Goal: Information Seeking & Learning: Learn about a topic

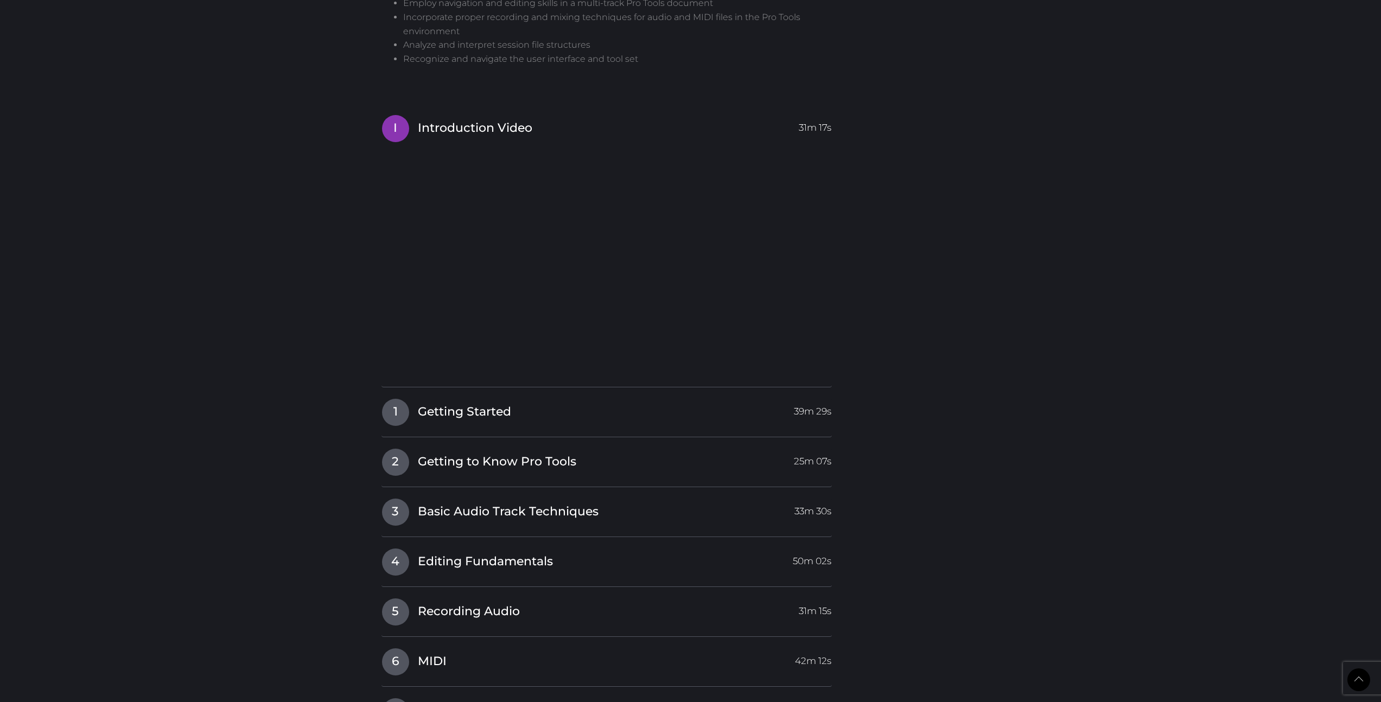
scroll to position [903, 0]
click at [399, 412] on span "1" at bounding box center [395, 413] width 27 height 27
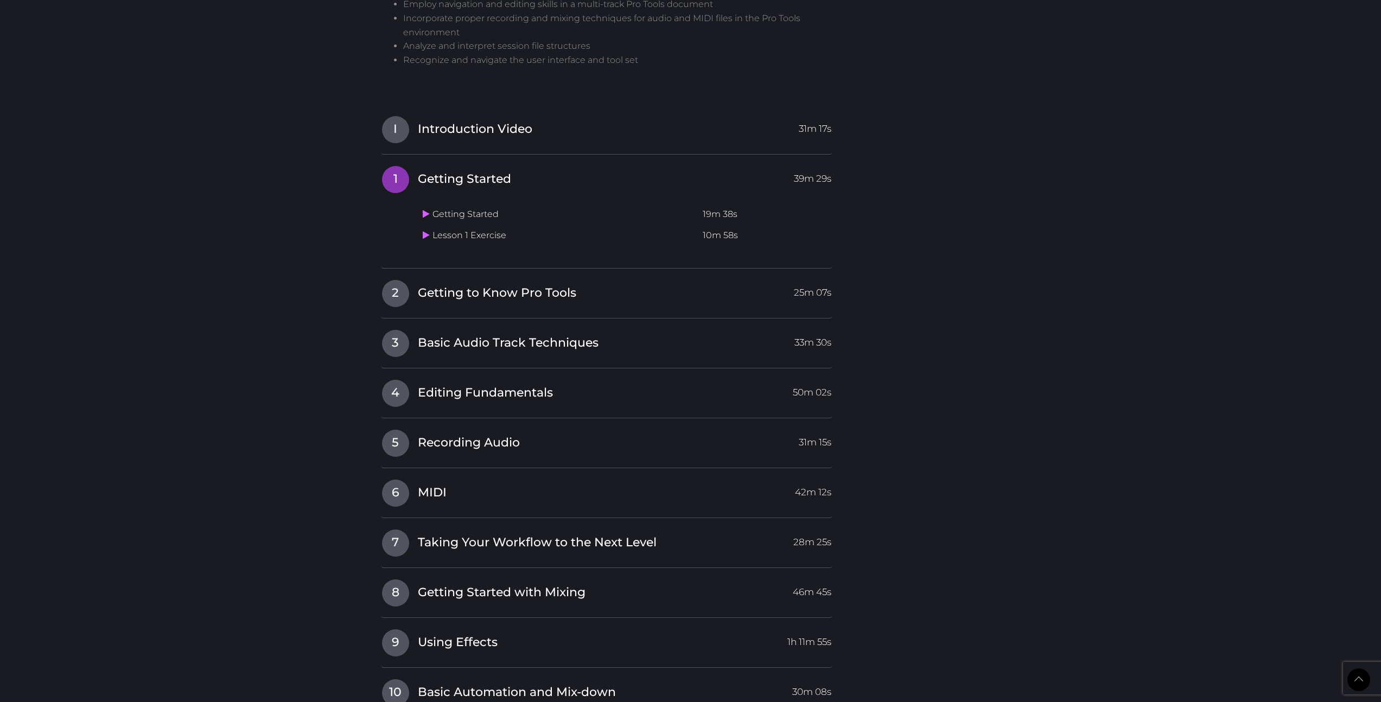
scroll to position [905, 0]
click at [428, 212] on icon at bounding box center [426, 211] width 7 height 9
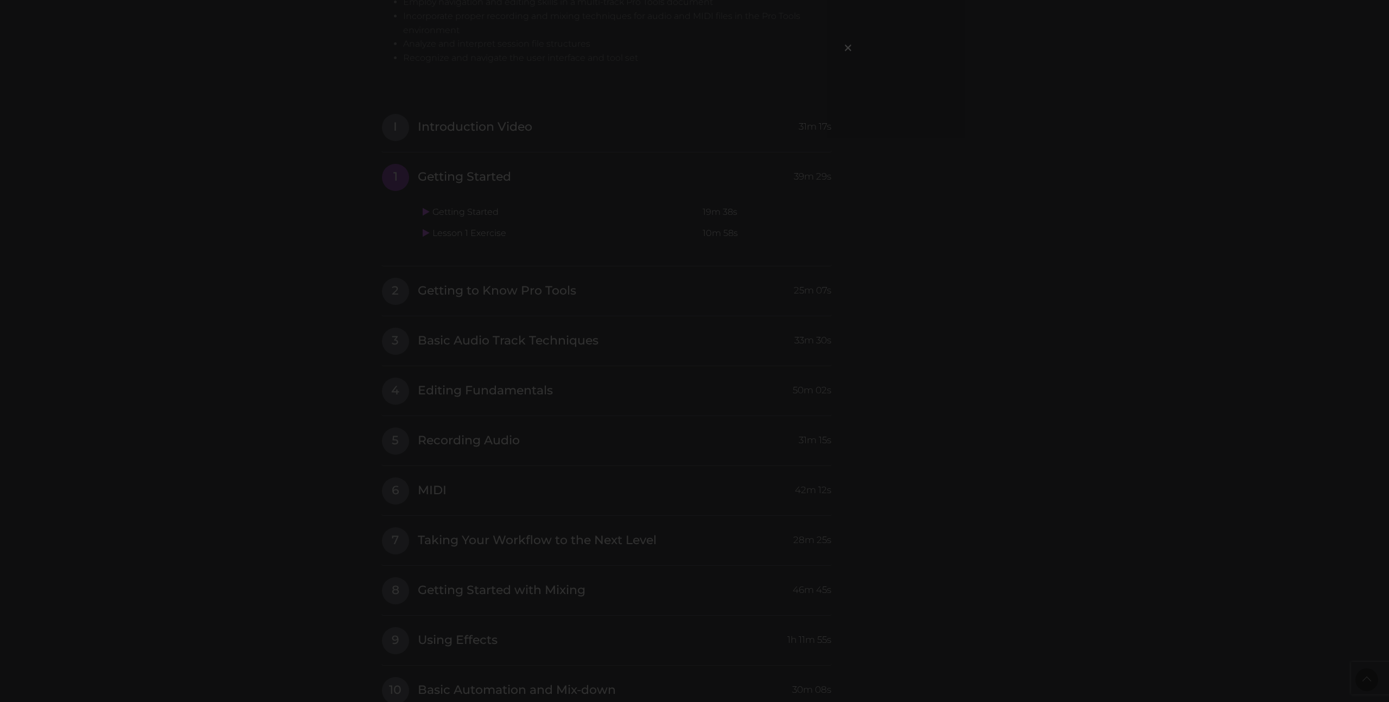
click at [871, 117] on div "×" at bounding box center [694, 351] width 1389 height 702
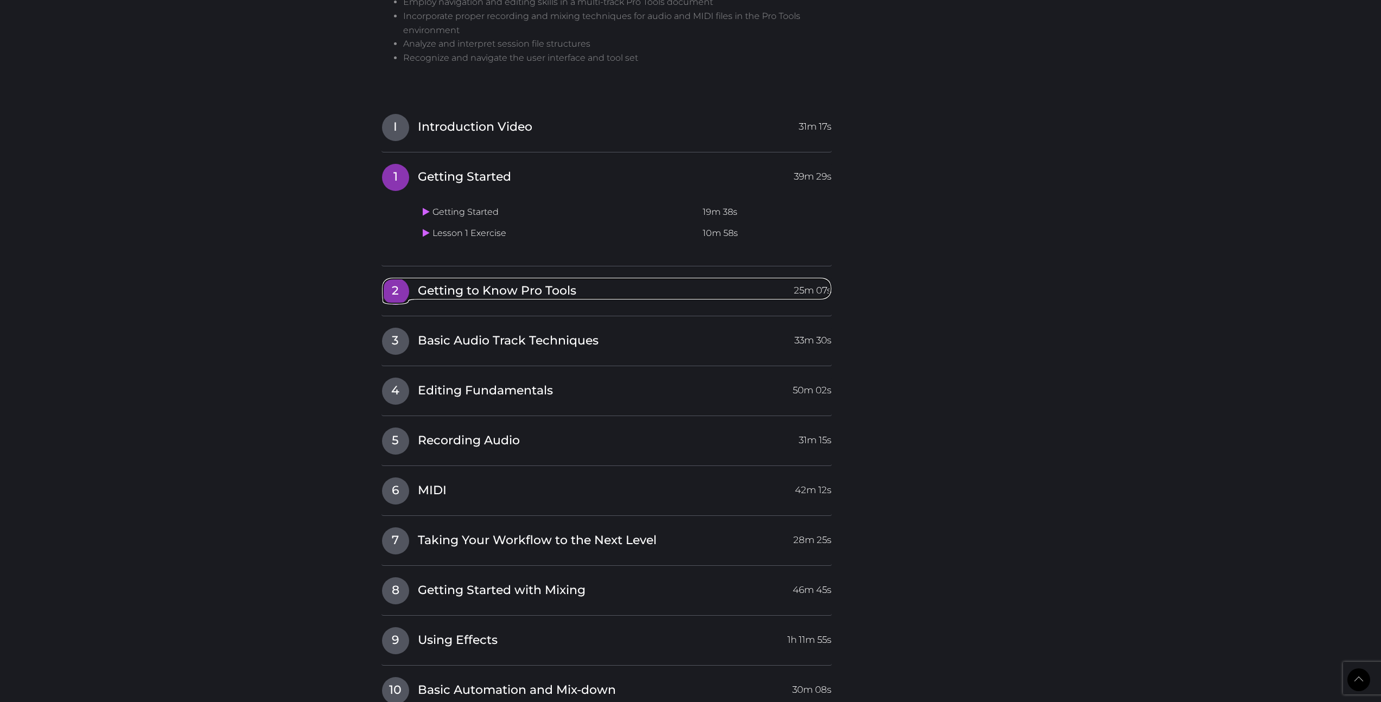
click at [406, 290] on span "2" at bounding box center [395, 291] width 27 height 27
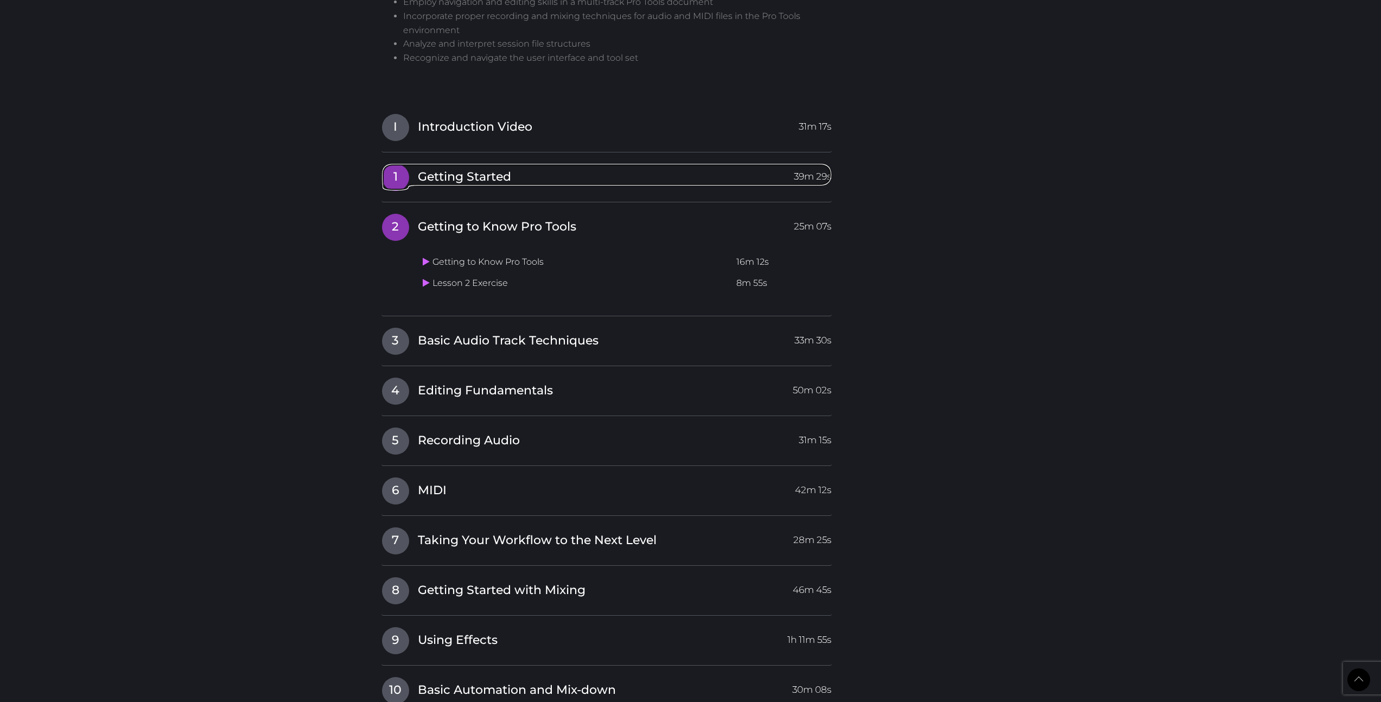
click at [432, 180] on span "Getting Started" at bounding box center [464, 177] width 93 height 17
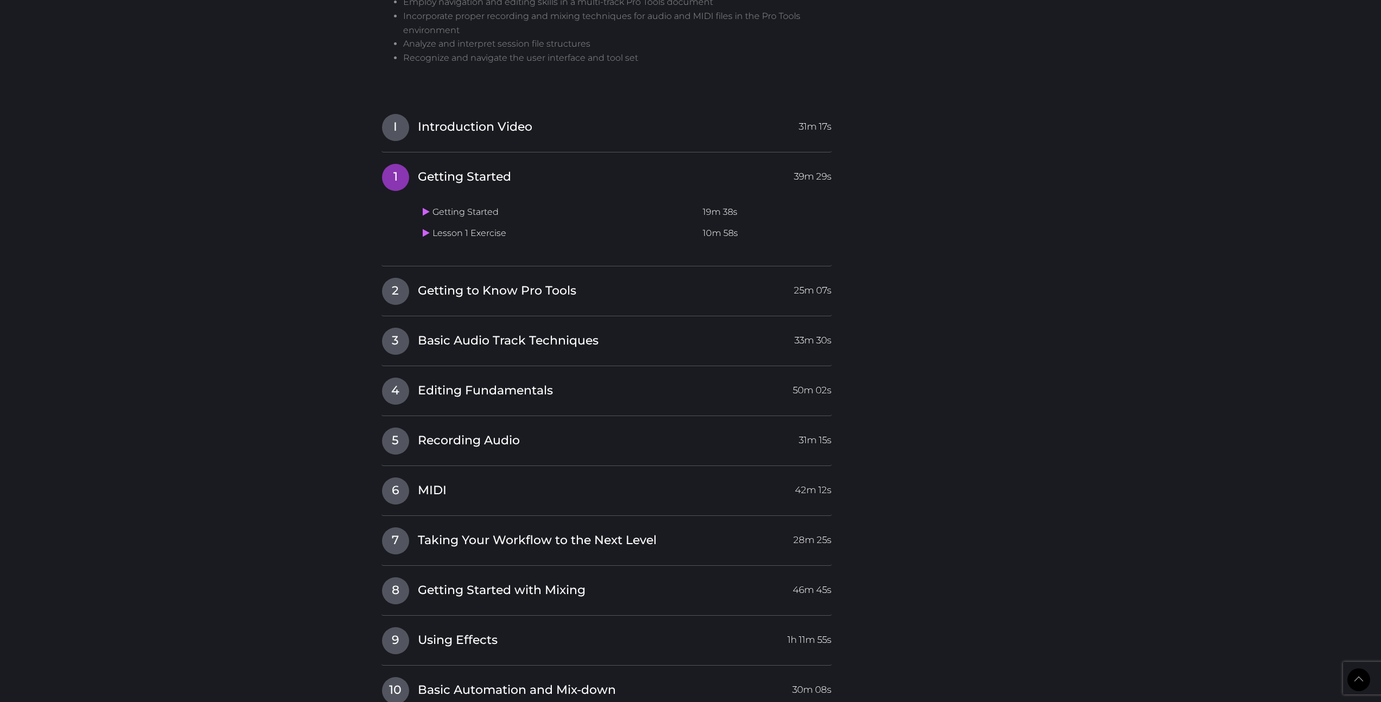
click at [463, 237] on td "Lesson 1 Exercise" at bounding box center [558, 233] width 280 height 21
click at [427, 234] on icon at bounding box center [426, 232] width 7 height 9
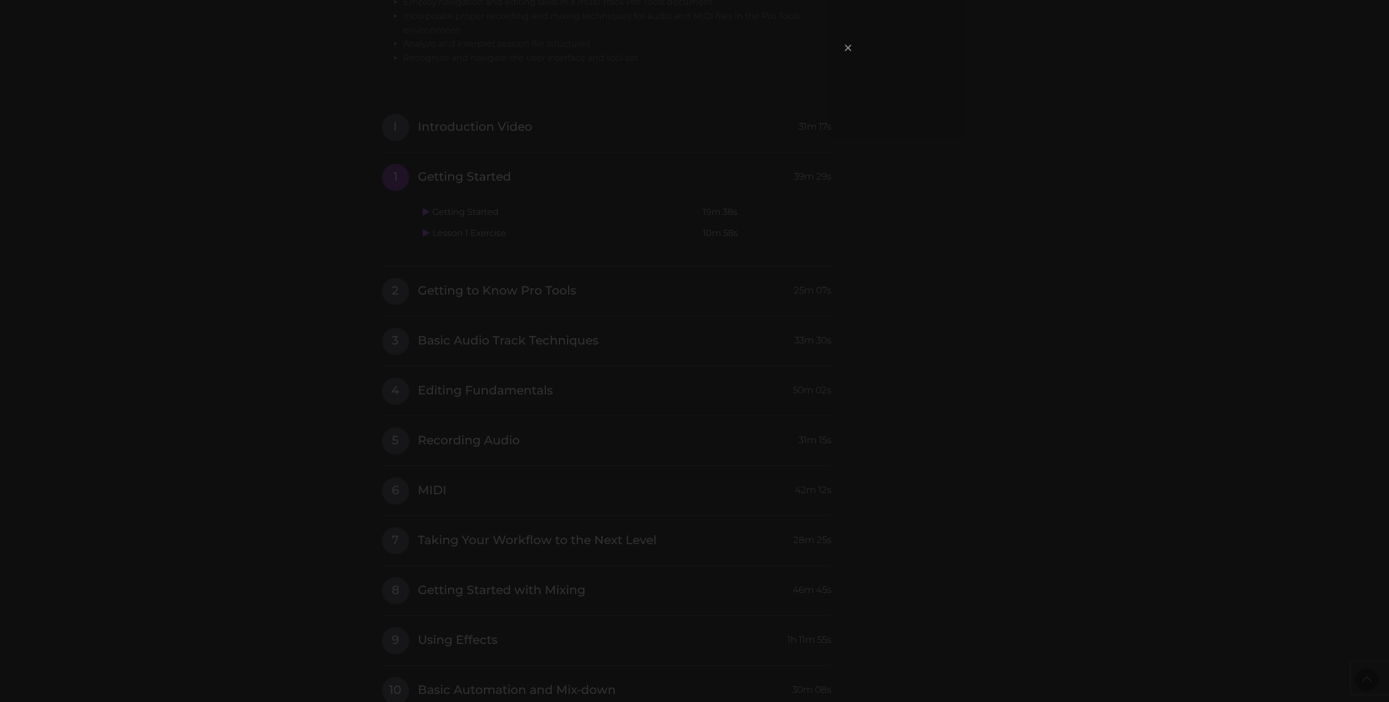
click at [846, 50] on span "×" at bounding box center [847, 47] width 11 height 23
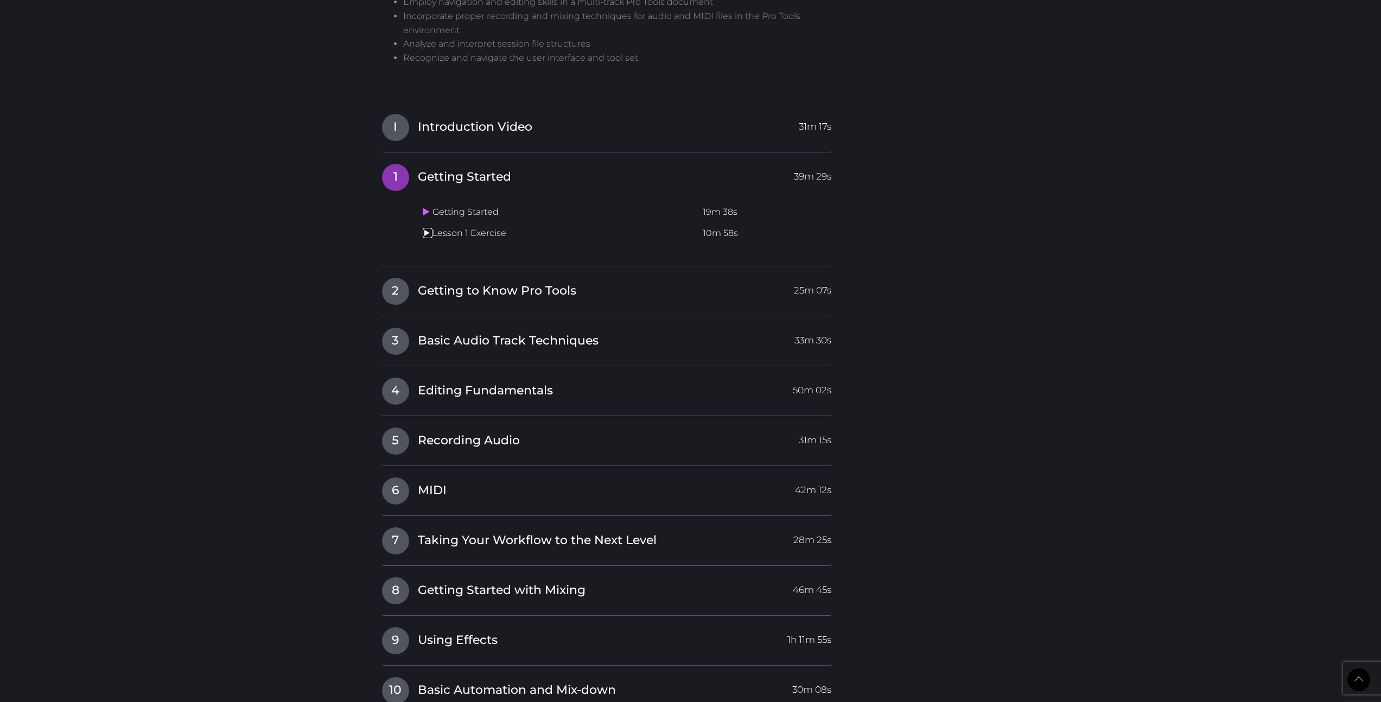
click at [427, 237] on icon at bounding box center [426, 232] width 7 height 9
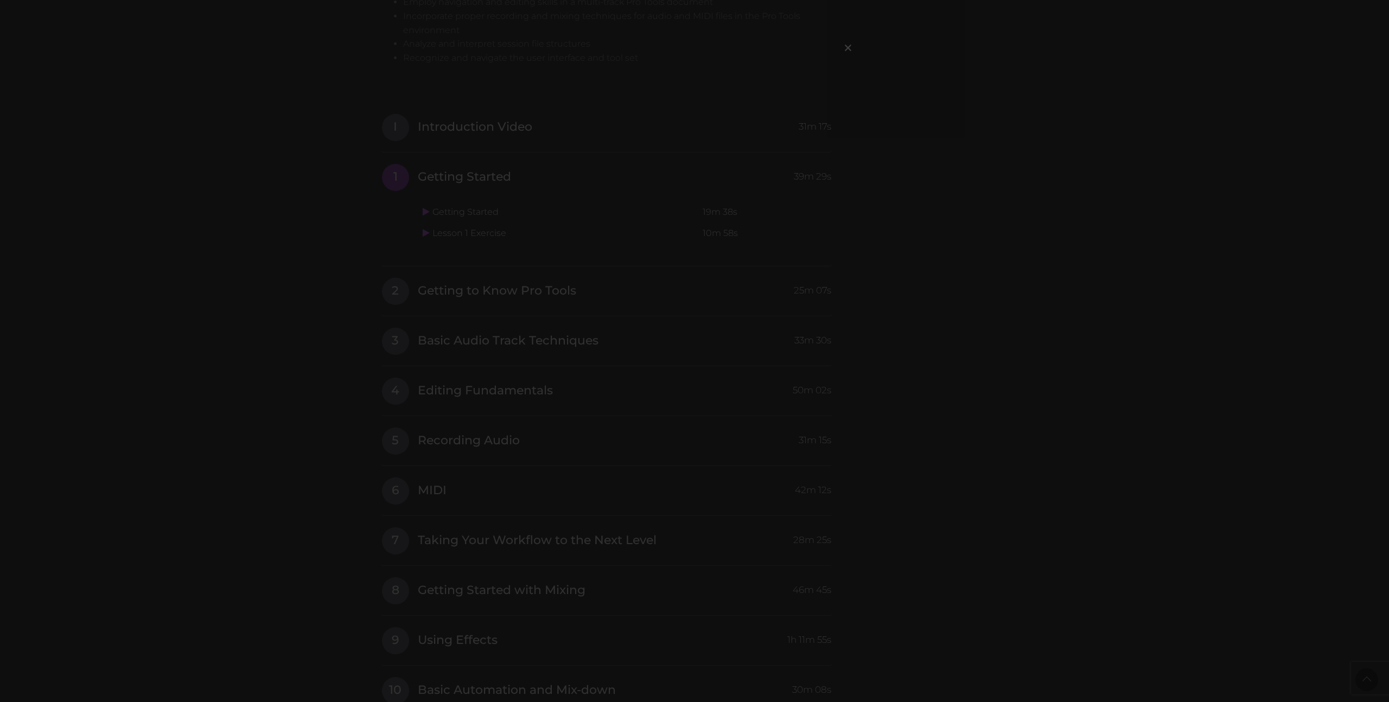
click at [305, 207] on div "×" at bounding box center [694, 351] width 1389 height 702
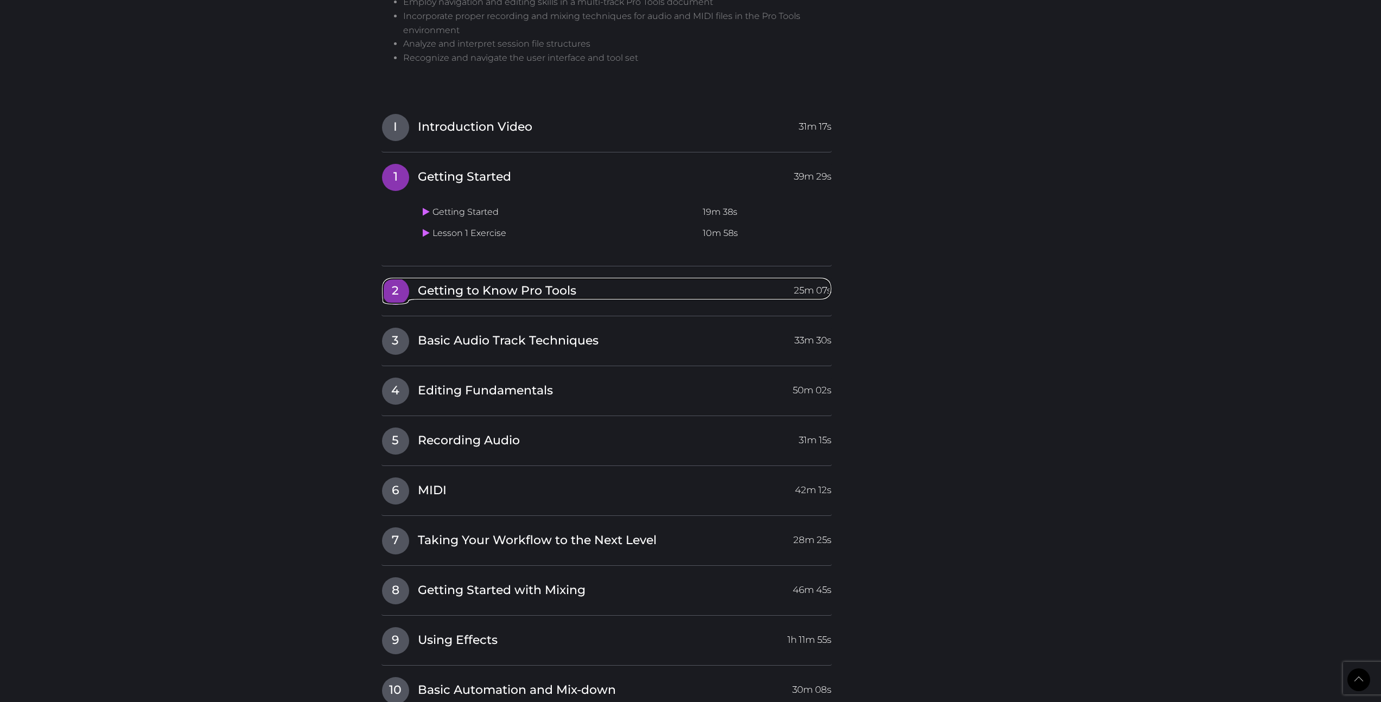
click at [406, 291] on span "2" at bounding box center [395, 291] width 27 height 27
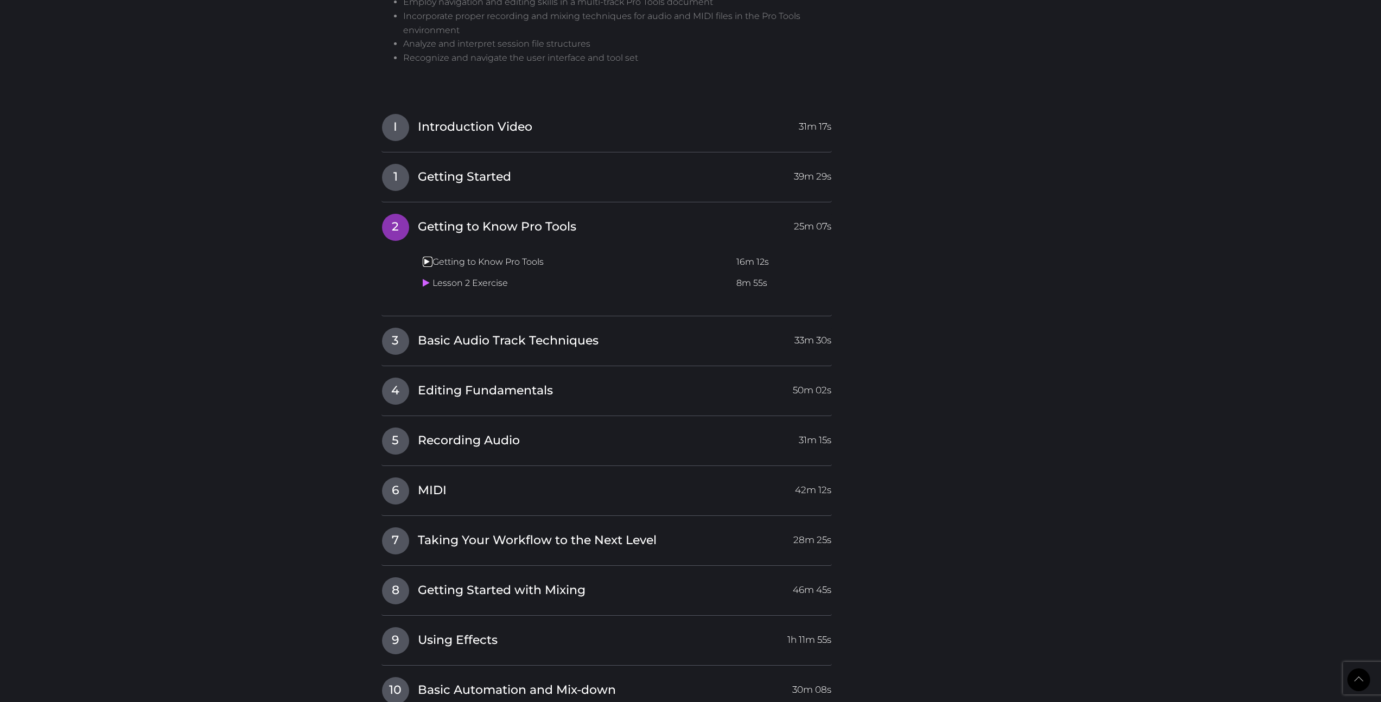
click at [423, 259] on icon at bounding box center [426, 261] width 7 height 9
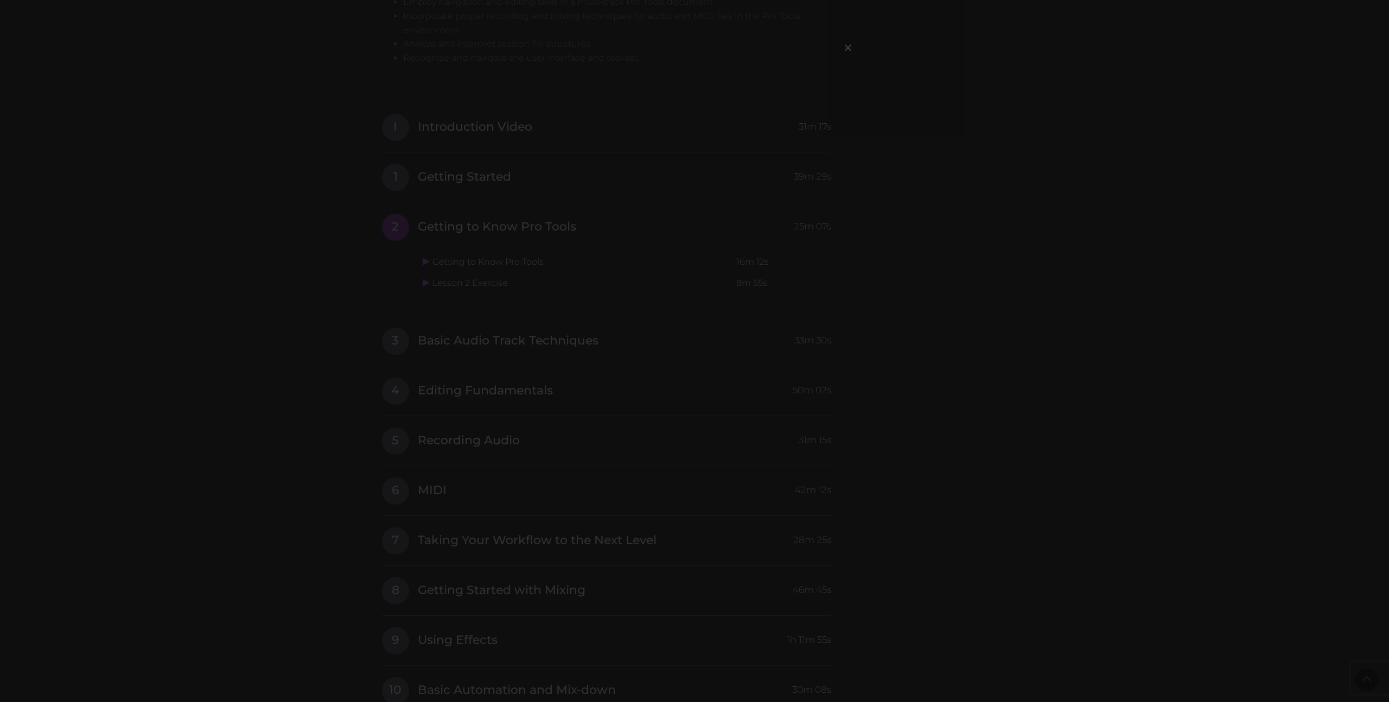
click at [930, 252] on div "×" at bounding box center [694, 351] width 1389 height 702
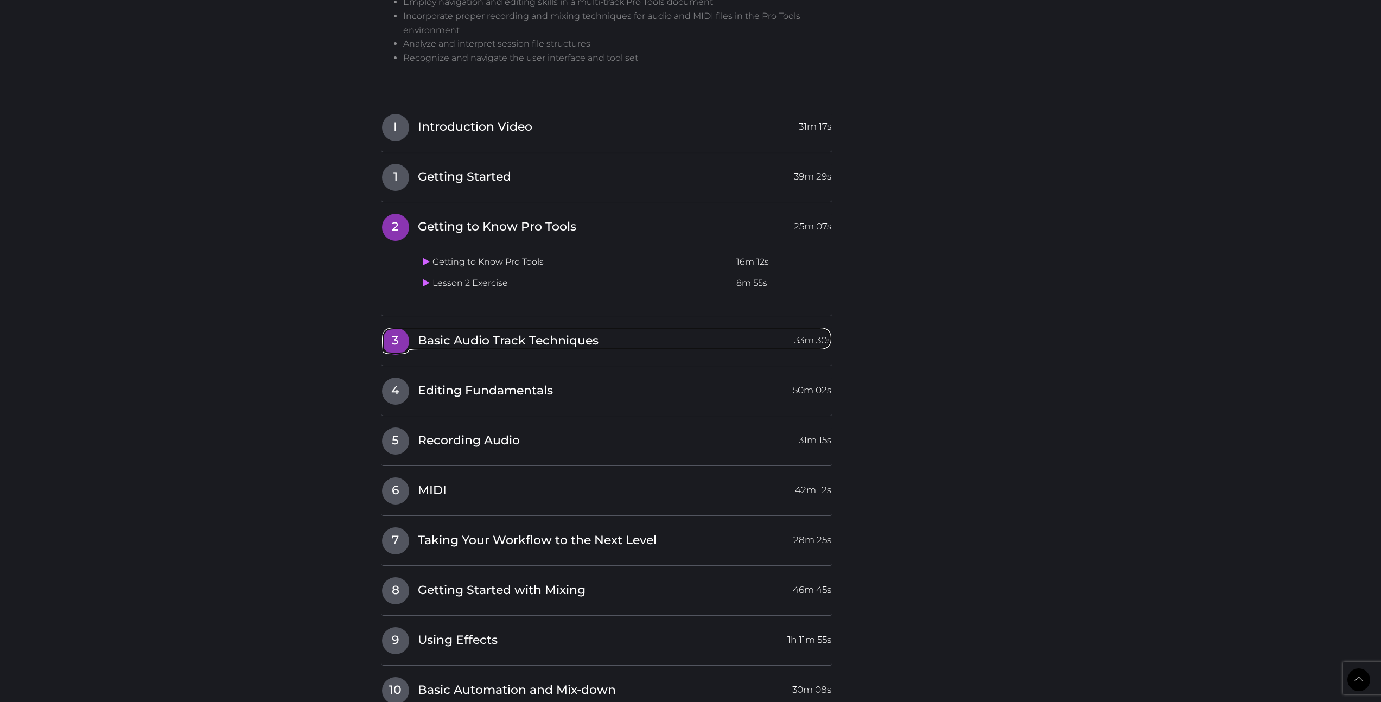
click at [387, 341] on span "3" at bounding box center [395, 341] width 27 height 27
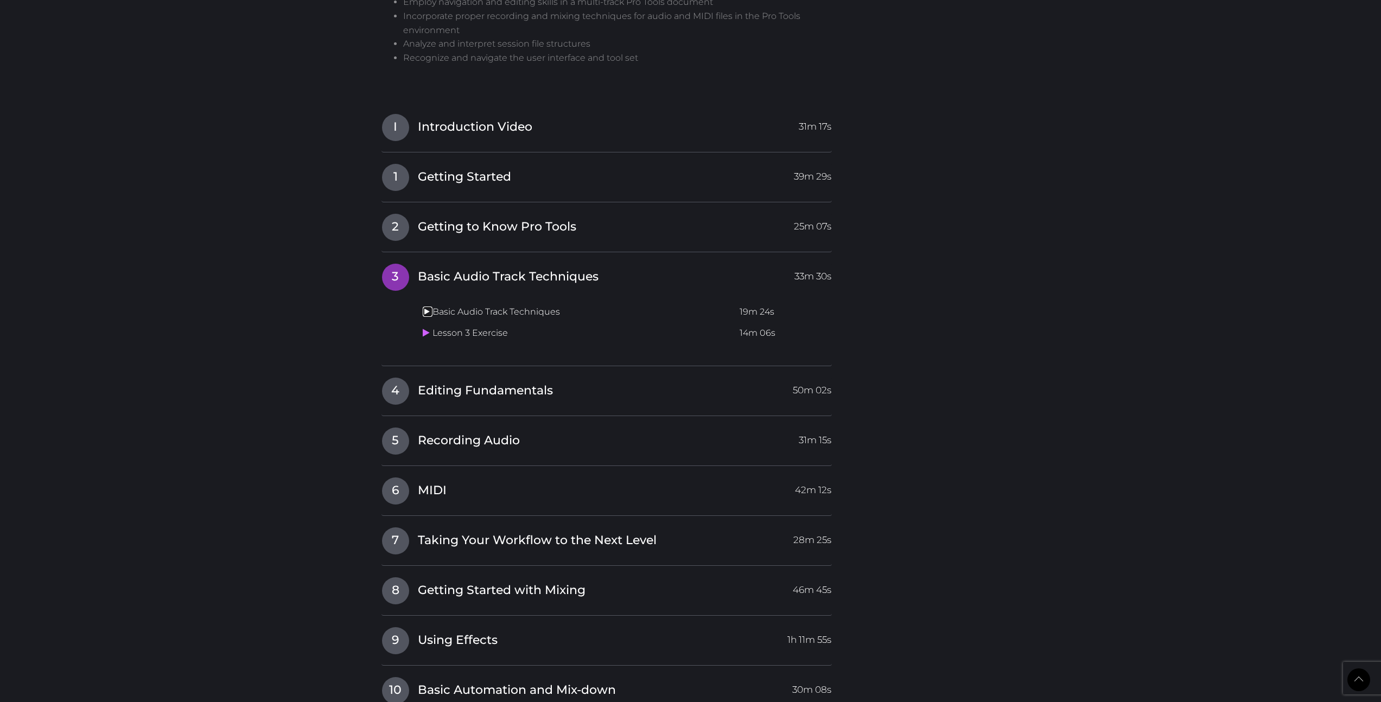
click at [427, 313] on icon at bounding box center [426, 311] width 7 height 9
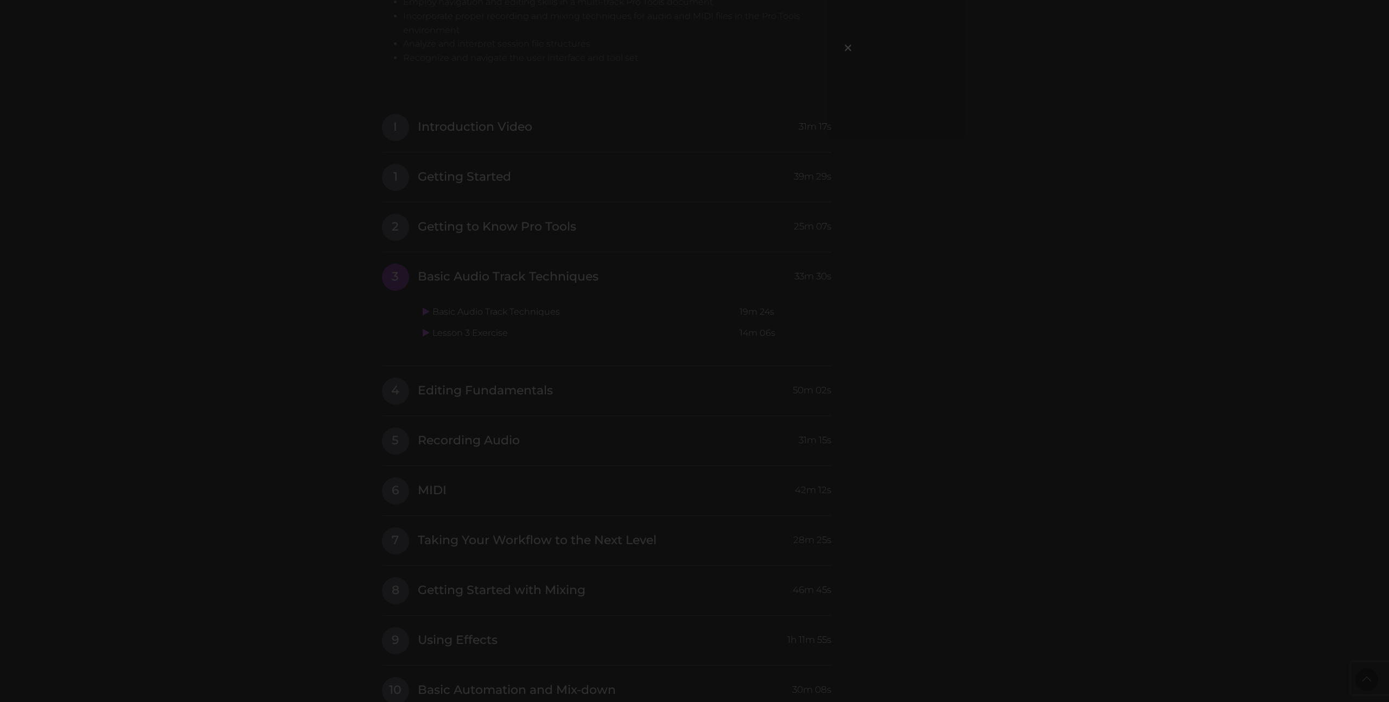
click at [1012, 159] on div "×" at bounding box center [694, 351] width 1389 height 702
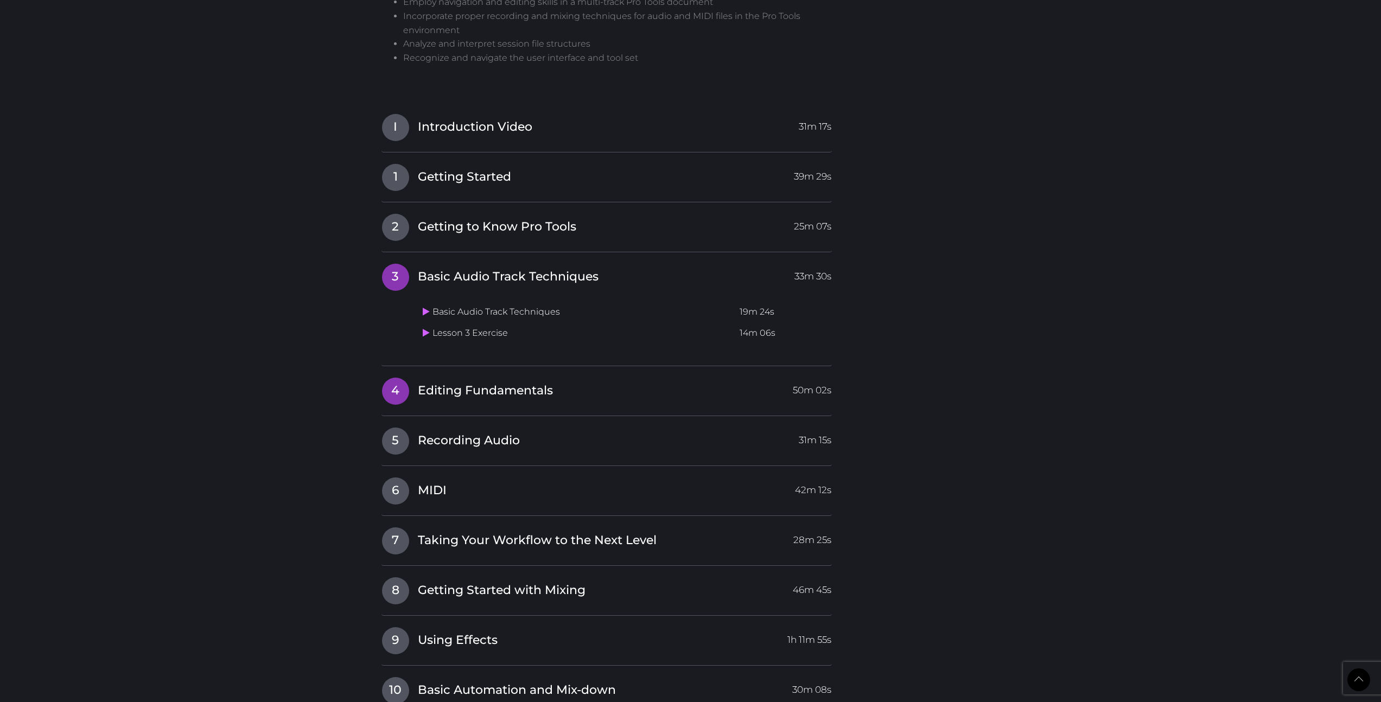
click at [392, 390] on span "4" at bounding box center [395, 391] width 27 height 27
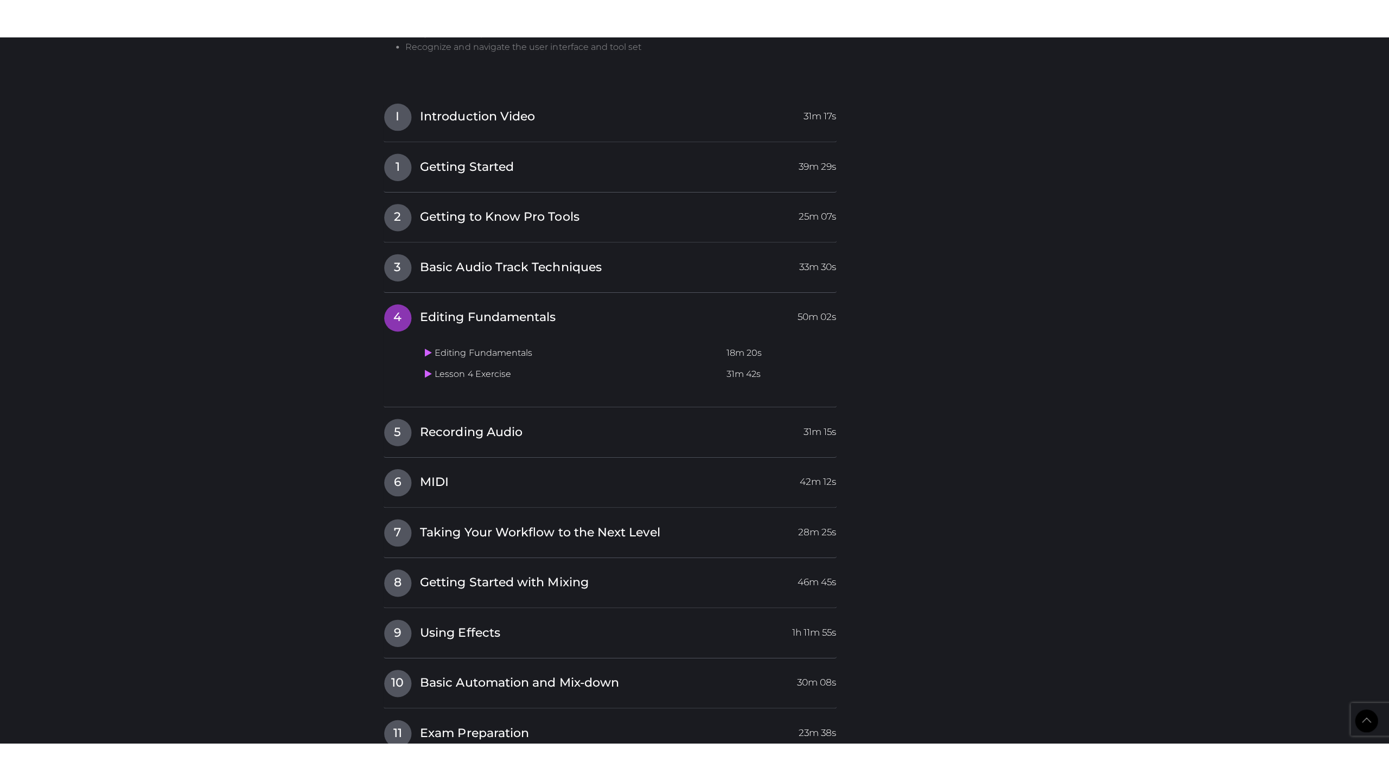
scroll to position [1003, 0]
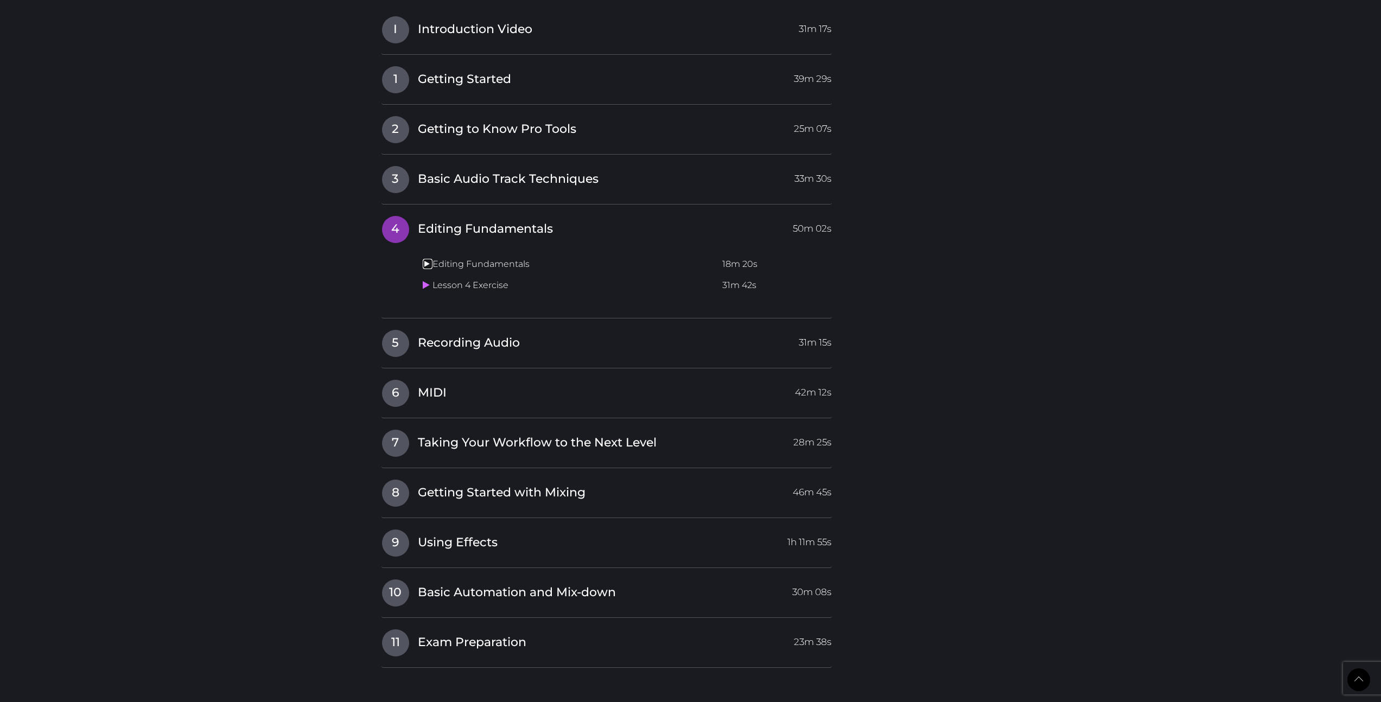
click at [426, 269] on link at bounding box center [428, 264] width 10 height 10
